Goal: Navigation & Orientation: Find specific page/section

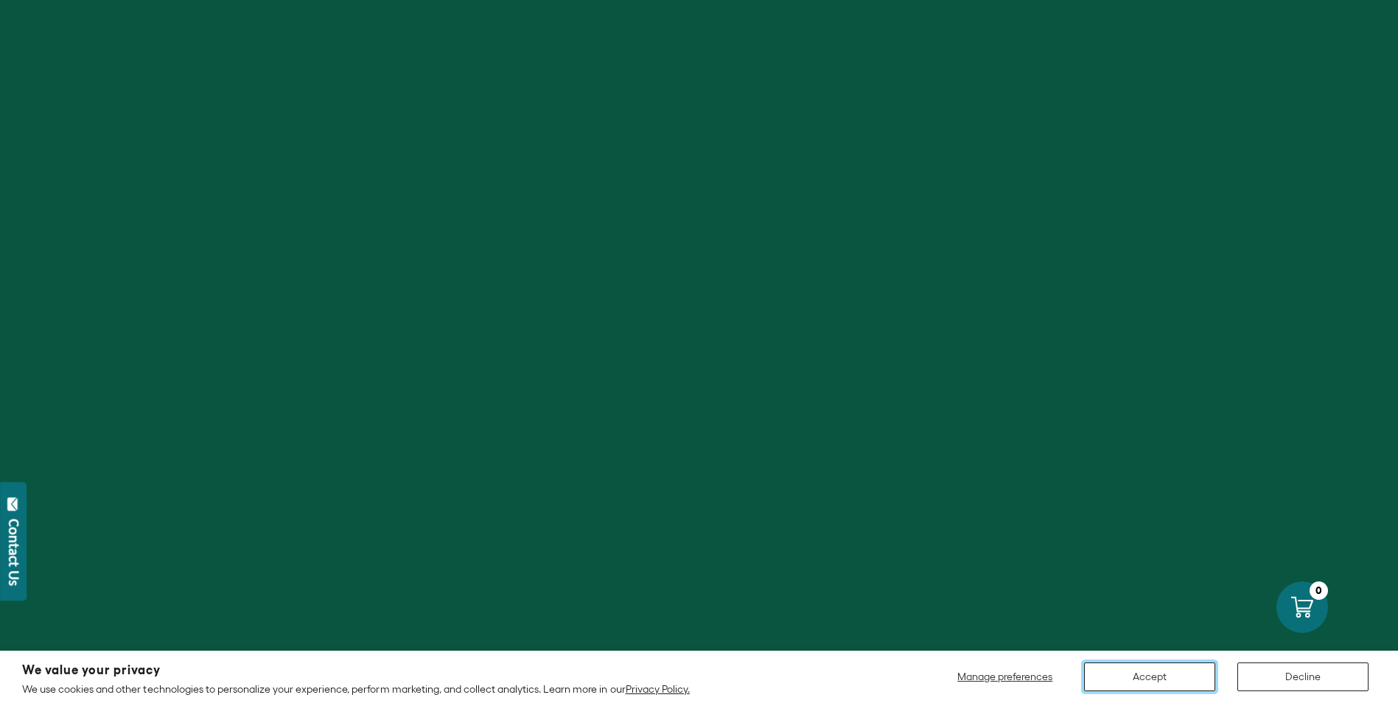
click at [1136, 666] on button "Accept" at bounding box center [1149, 677] width 131 height 29
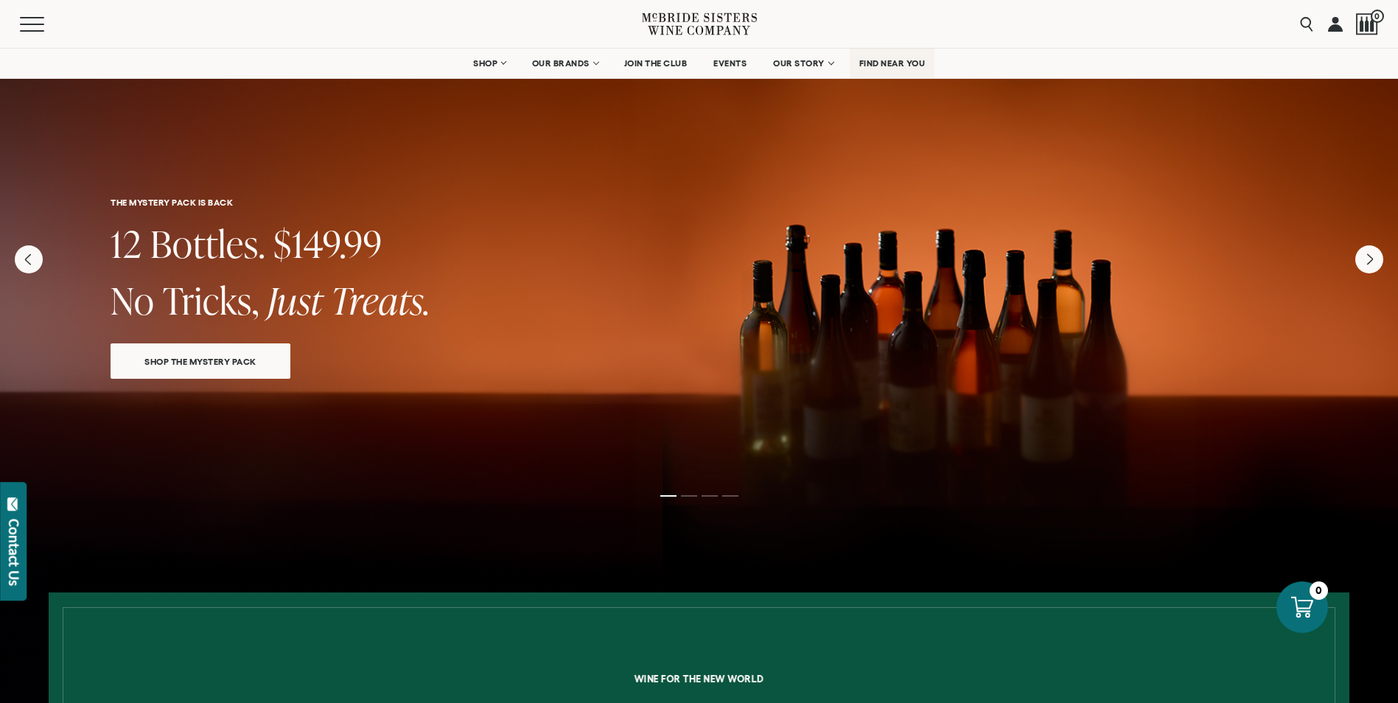
click at [896, 64] on span "FIND NEAR YOU" at bounding box center [892, 63] width 66 height 10
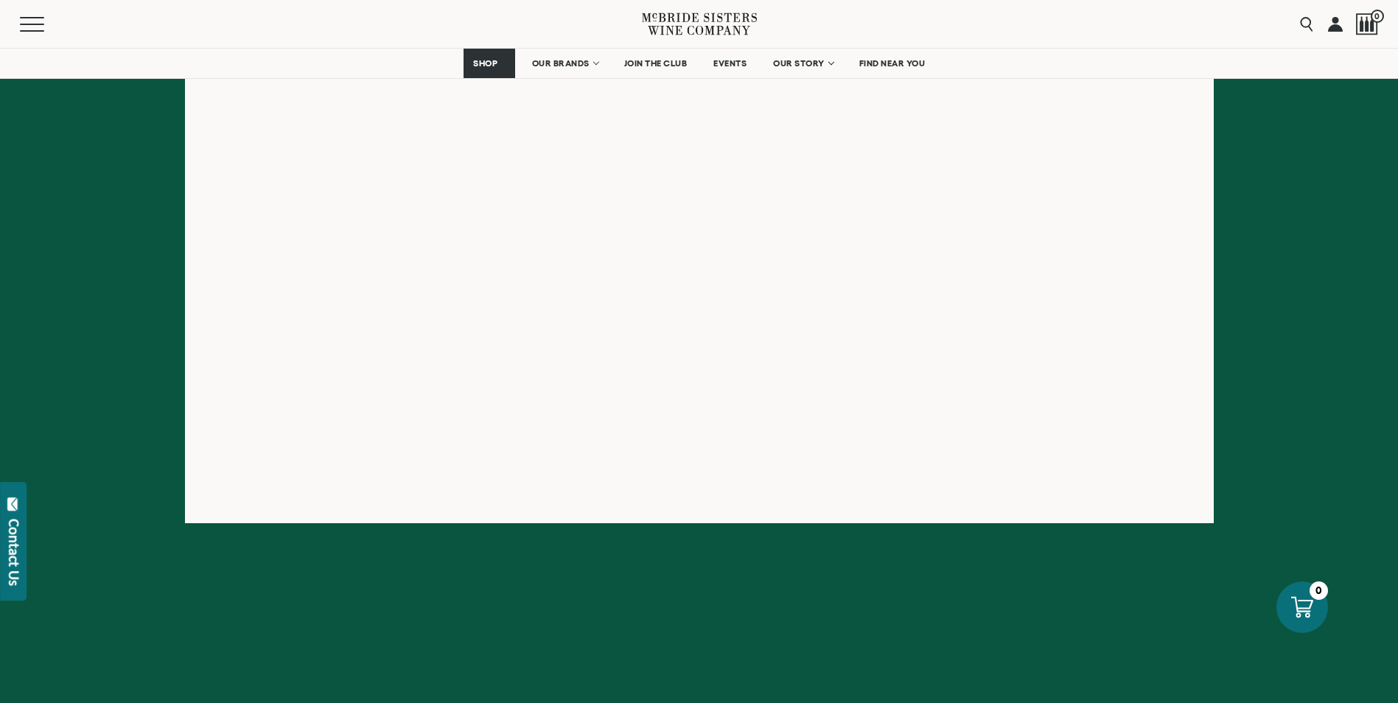
scroll to position [147, 0]
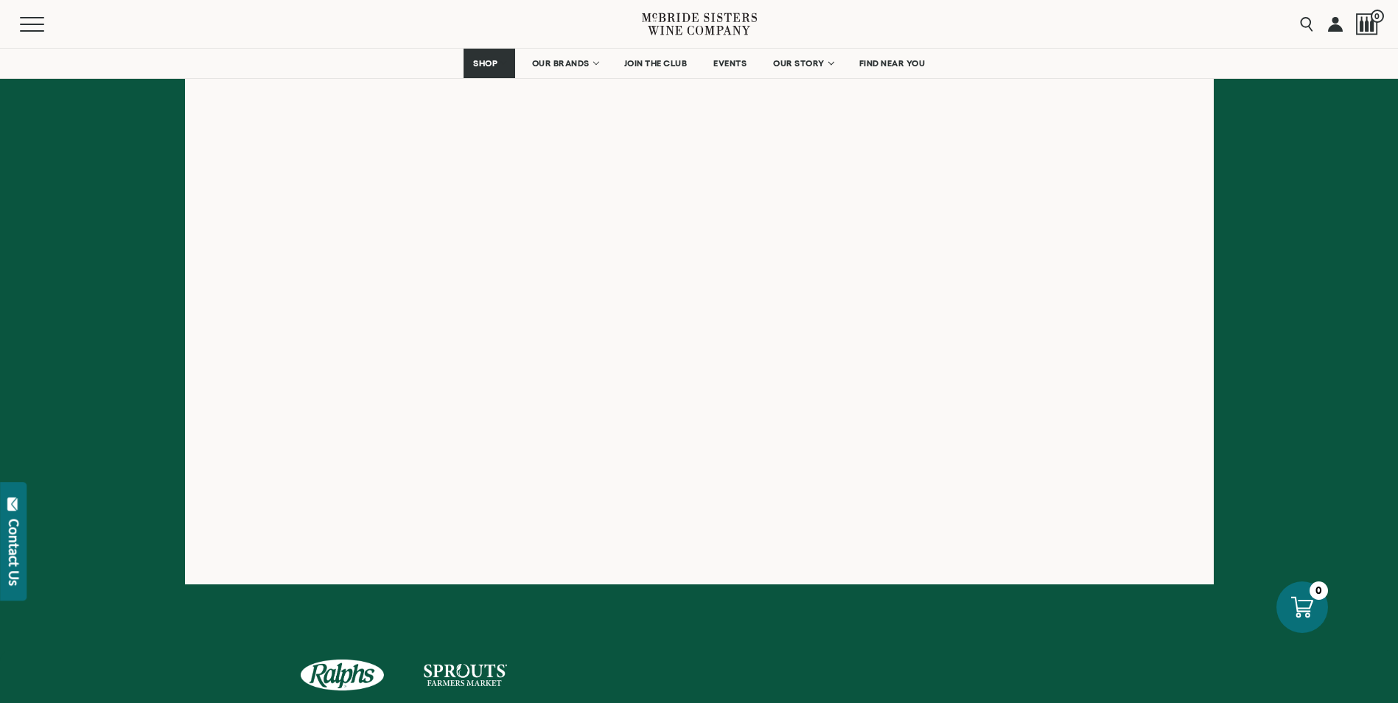
scroll to position [516, 0]
